Goal: Navigation & Orientation: Understand site structure

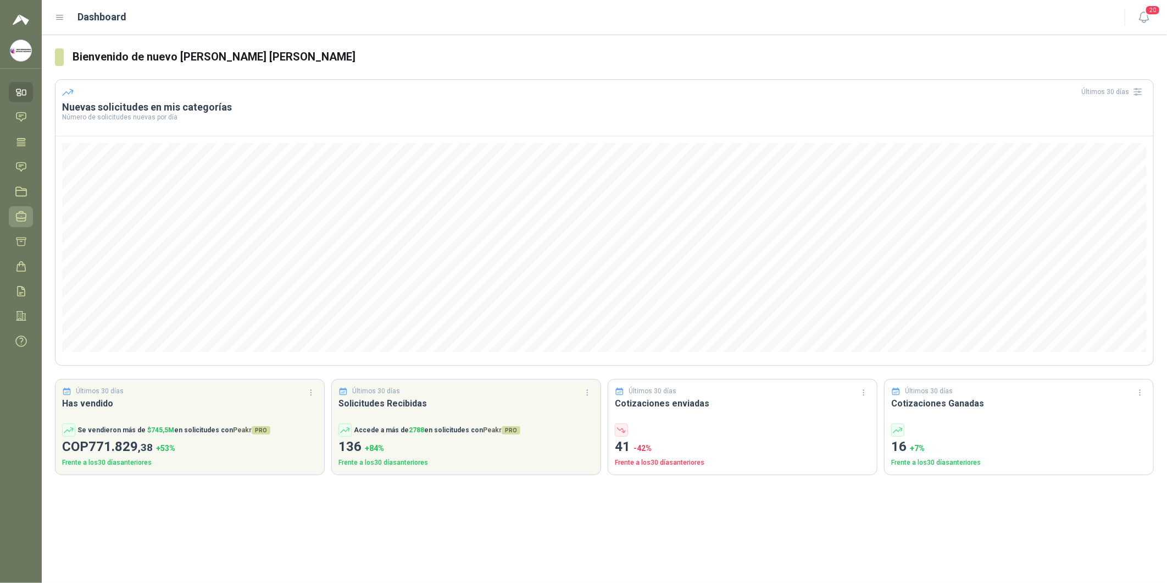
click at [23, 216] on icon at bounding box center [21, 216] width 12 height 12
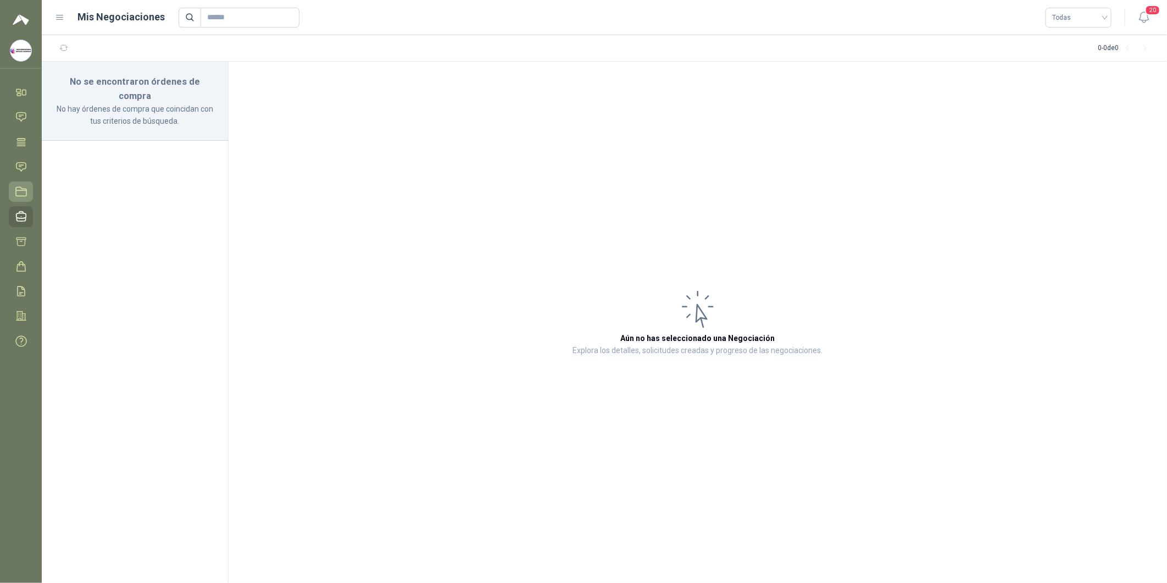
click at [25, 191] on icon at bounding box center [21, 192] width 12 height 12
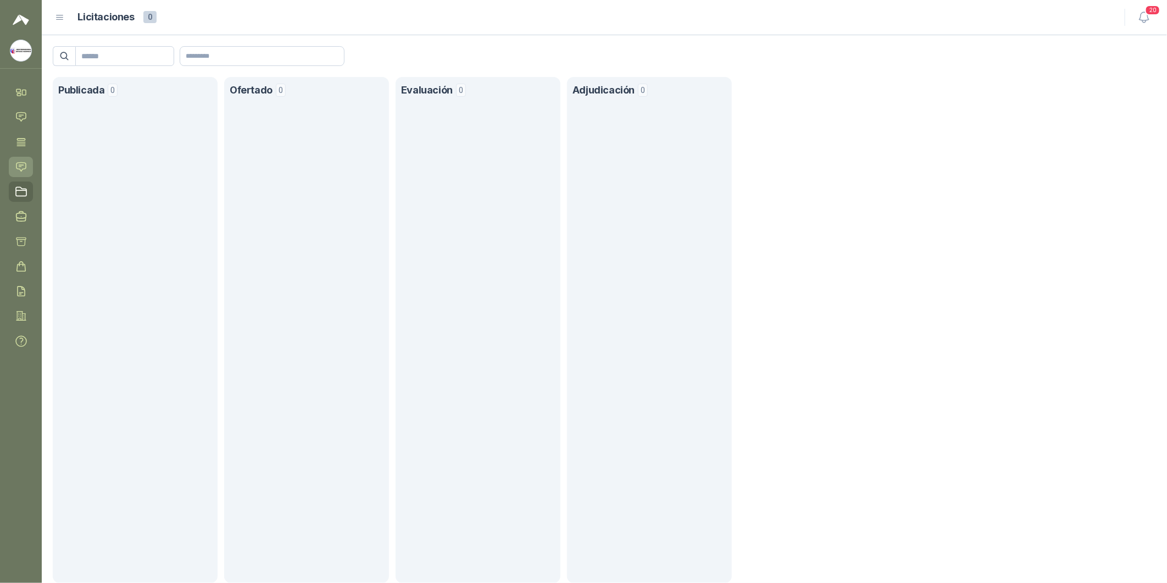
click at [20, 165] on icon at bounding box center [20, 166] width 9 height 9
